Goal: Transaction & Acquisition: Purchase product/service

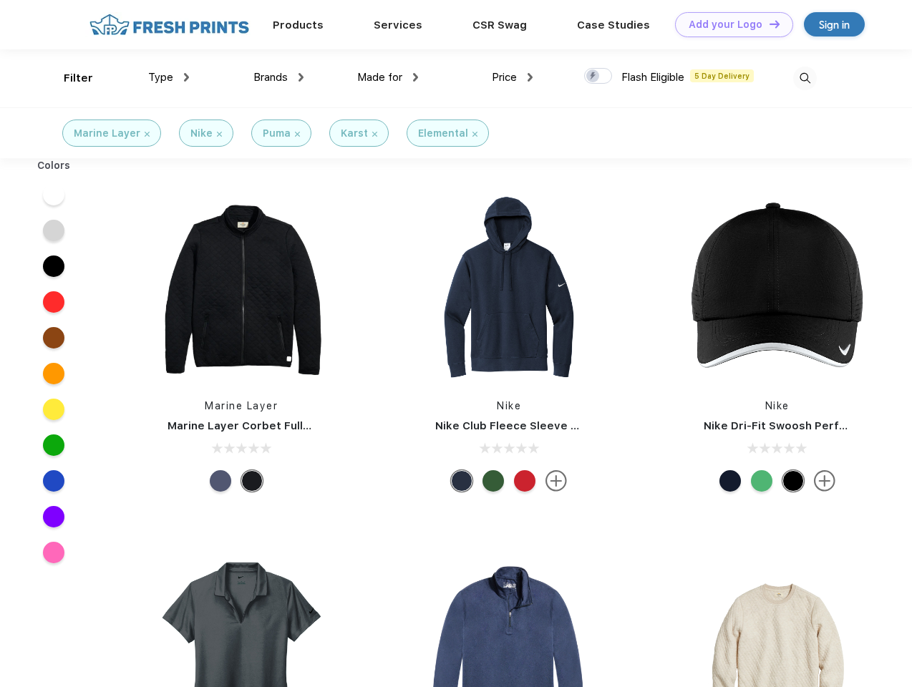
click at [729, 24] on link "Add your Logo Design Tool" at bounding box center [734, 24] width 118 height 25
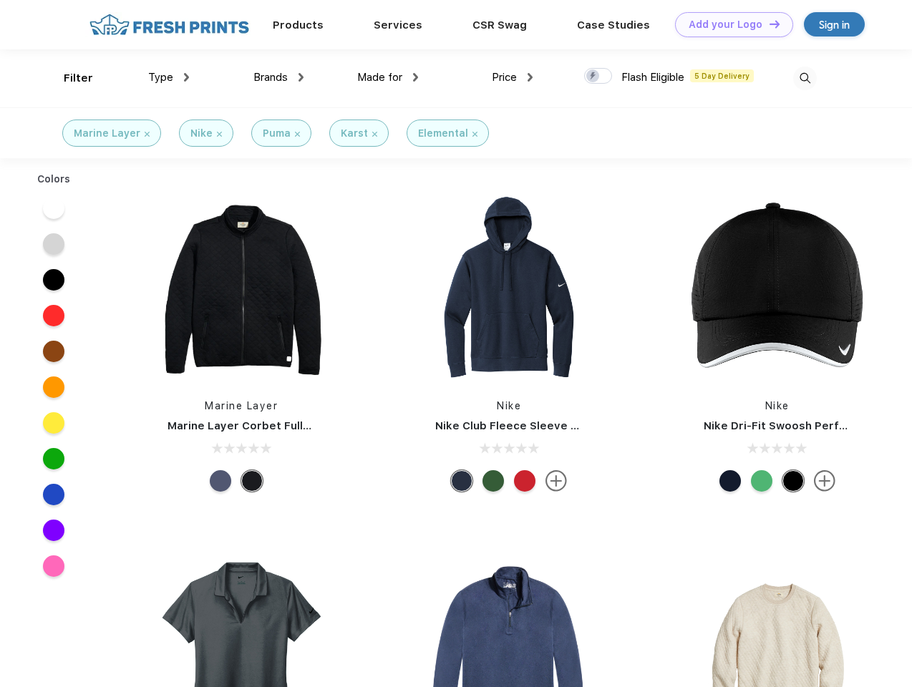
click at [0, 0] on div "Design Tool" at bounding box center [0, 0] width 0 height 0
click at [768, 24] on link "Add your Logo Design Tool" at bounding box center [734, 24] width 118 height 25
click at [69, 78] on div "Filter" at bounding box center [78, 78] width 29 height 16
click at [169, 77] on span "Type" at bounding box center [160, 77] width 25 height 13
click at [278, 77] on span "Brands" at bounding box center [270, 77] width 34 height 13
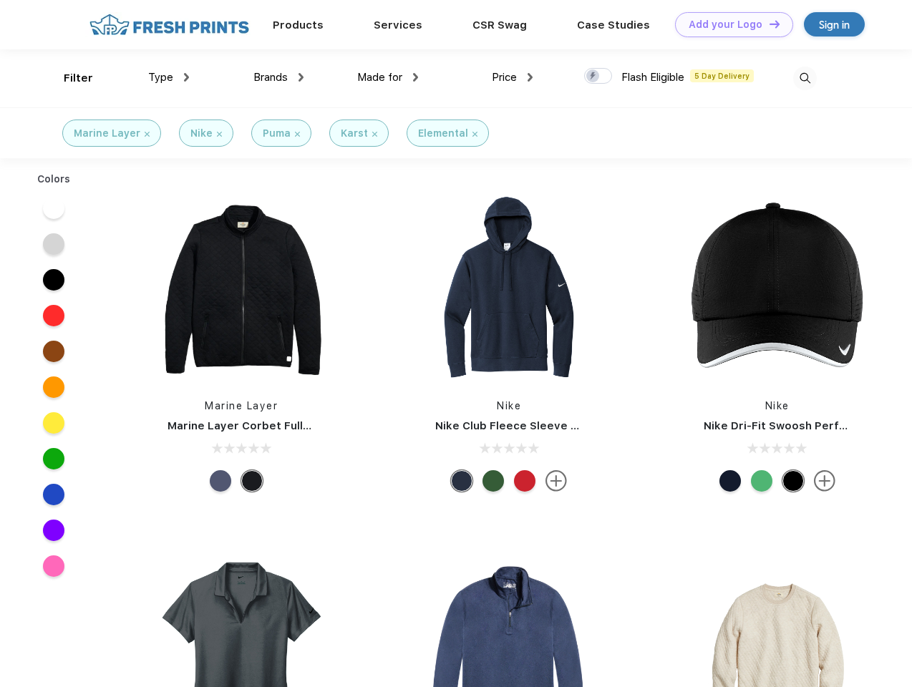
click at [388, 77] on span "Made for" at bounding box center [379, 77] width 45 height 13
click at [513, 77] on span "Price" at bounding box center [504, 77] width 25 height 13
click at [598, 77] on div at bounding box center [598, 76] width 28 height 16
click at [593, 77] on input "checkbox" at bounding box center [588, 71] width 9 height 9
click at [805, 78] on img at bounding box center [805, 79] width 24 height 24
